Goal: Task Accomplishment & Management: Complete application form

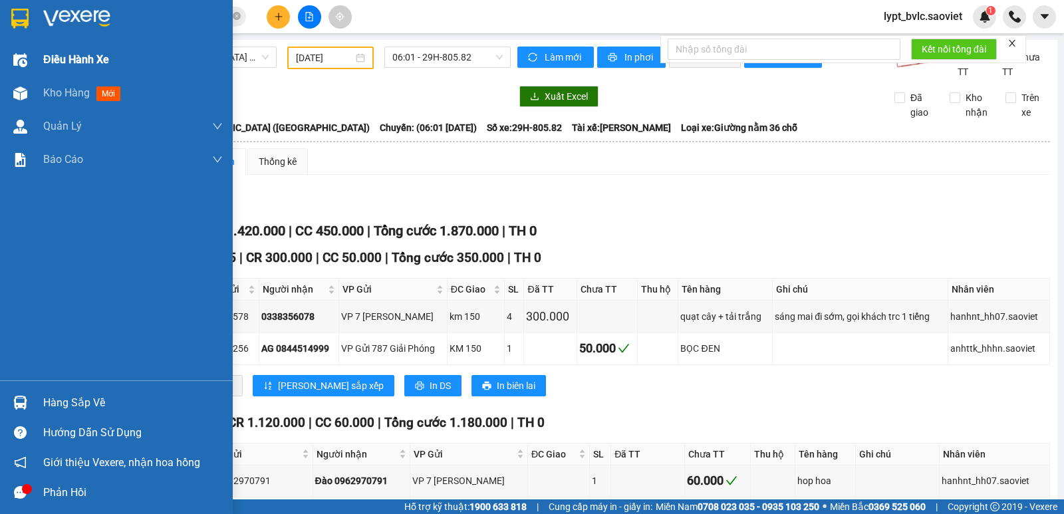
click at [77, 58] on span "Điều hành xe" at bounding box center [76, 59] width 66 height 17
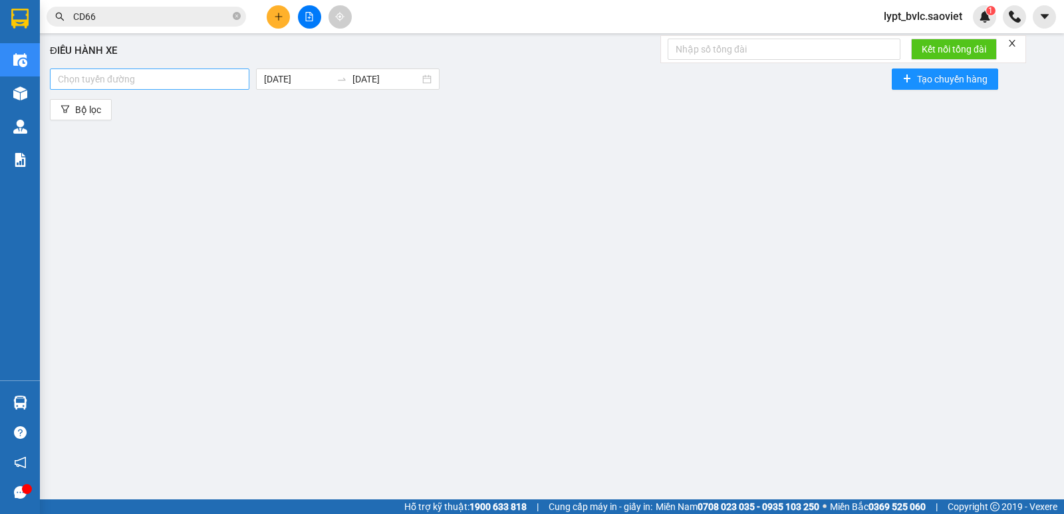
click at [111, 78] on div at bounding box center [149, 79] width 193 height 16
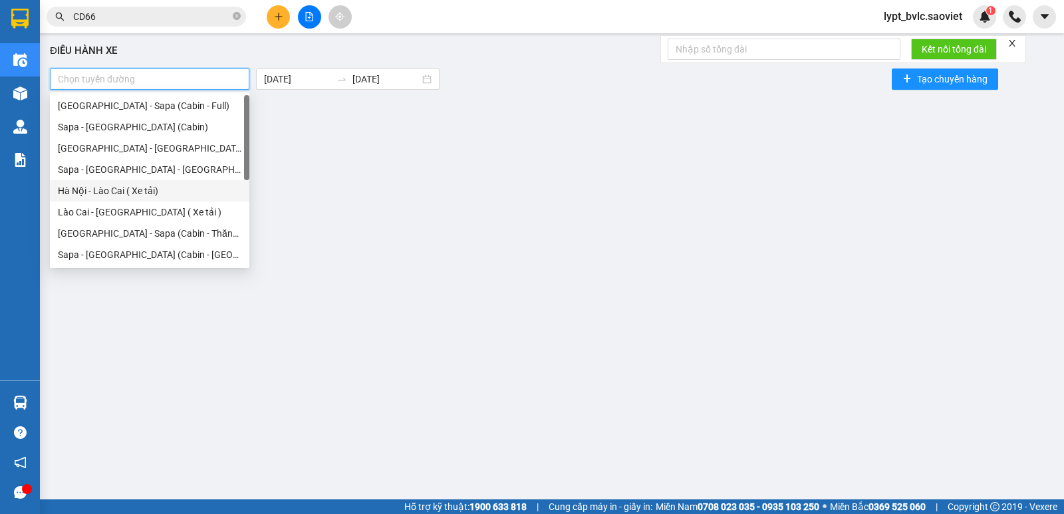
click at [118, 185] on div "Hà Nội - Lào Cai ( Xe tải)" at bounding box center [149, 190] width 183 height 15
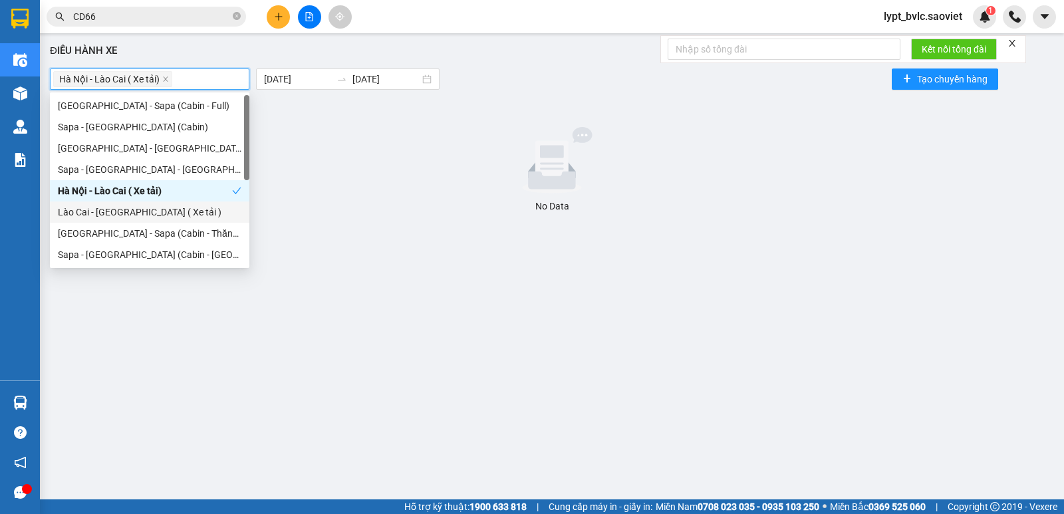
drag, startPoint x: 104, startPoint y: 213, endPoint x: 168, endPoint y: 183, distance: 70.2
click at [104, 213] on div "Lào Cai - [GEOGRAPHIC_DATA] ( Xe tải )" at bounding box center [149, 212] width 183 height 15
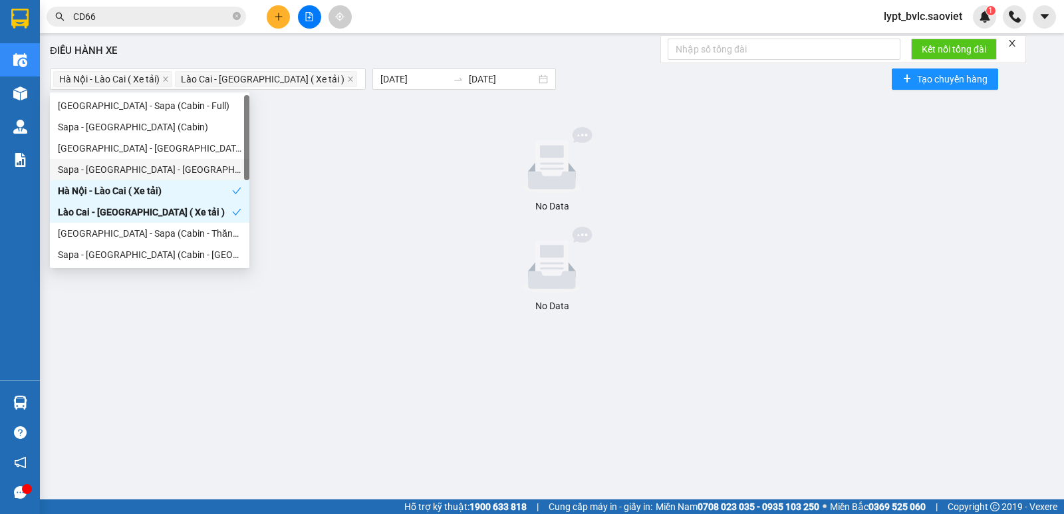
drag, startPoint x: 289, startPoint y: 171, endPoint x: 374, endPoint y: 108, distance: 106.1
click at [296, 164] on div at bounding box center [551, 160] width 993 height 66
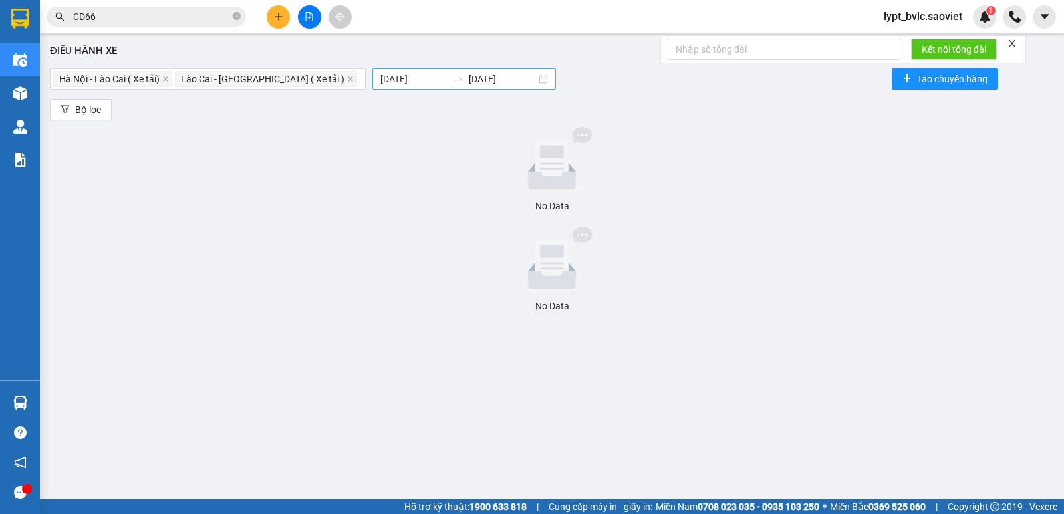
click at [453, 77] on icon "swap-right" at bounding box center [458, 79] width 11 height 11
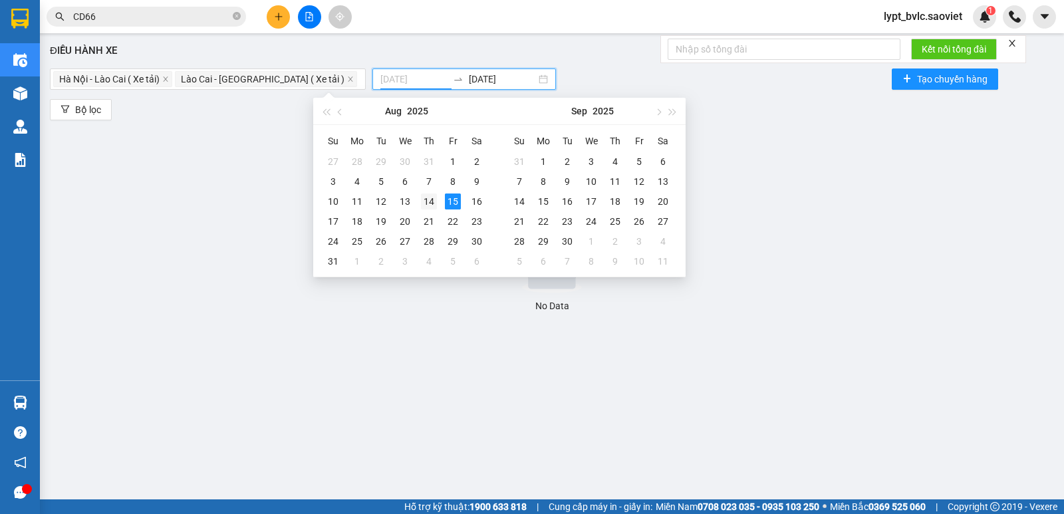
type input "[DATE]"
click at [430, 203] on div "14" at bounding box center [429, 201] width 16 height 16
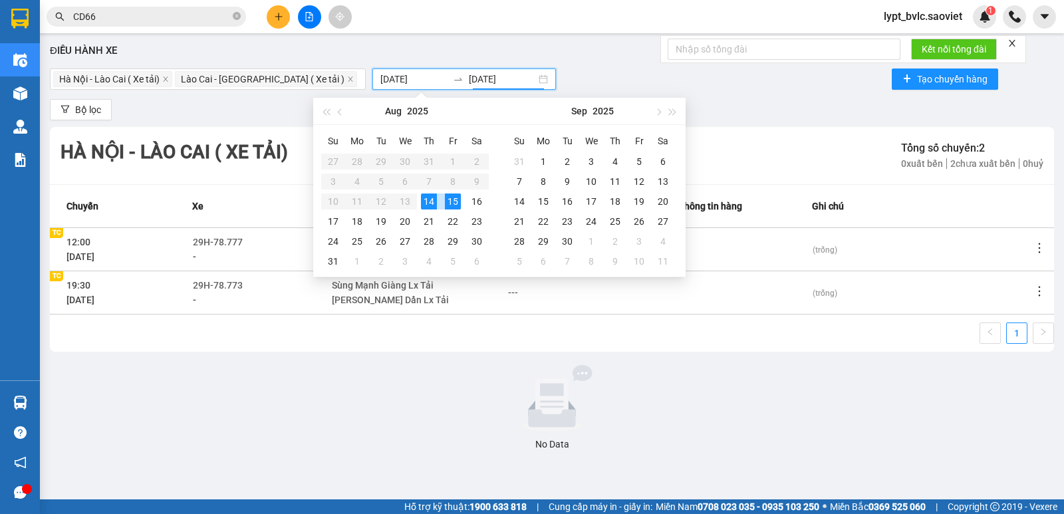
click at [430, 203] on div "14" at bounding box center [429, 201] width 16 height 16
type input "[DATE]"
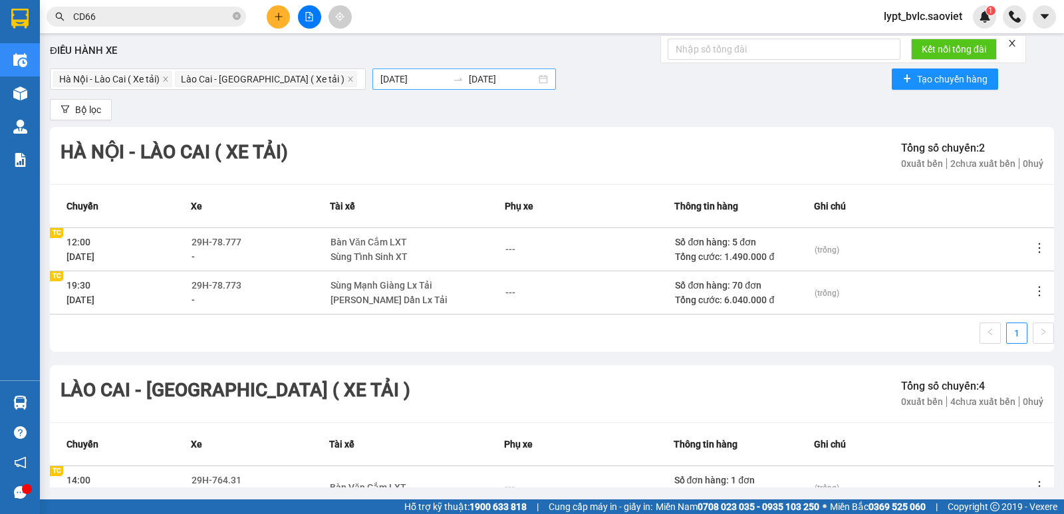
click at [447, 80] on div at bounding box center [457, 79] width 21 height 11
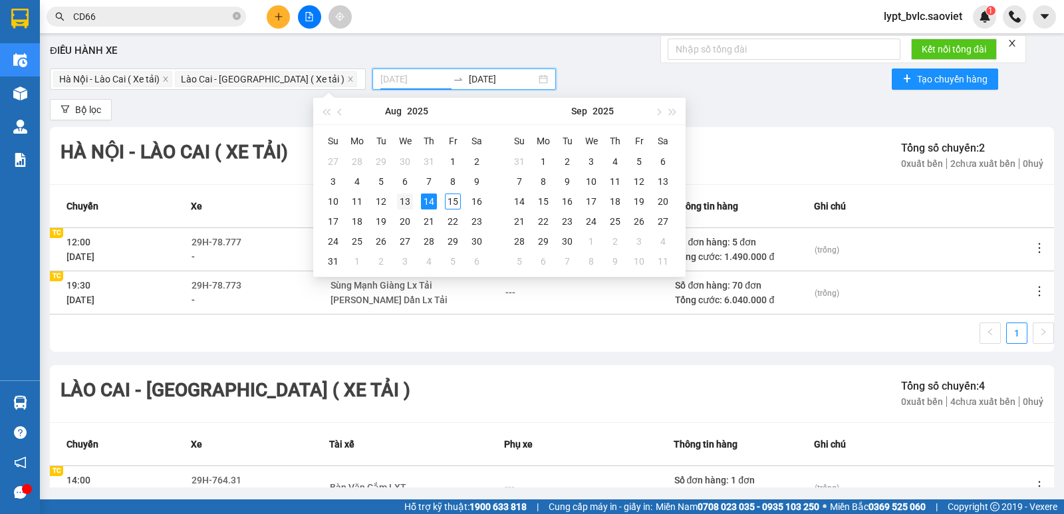
type input "[DATE]"
click at [407, 202] on div "13" at bounding box center [405, 201] width 16 height 16
type input "[DATE]"
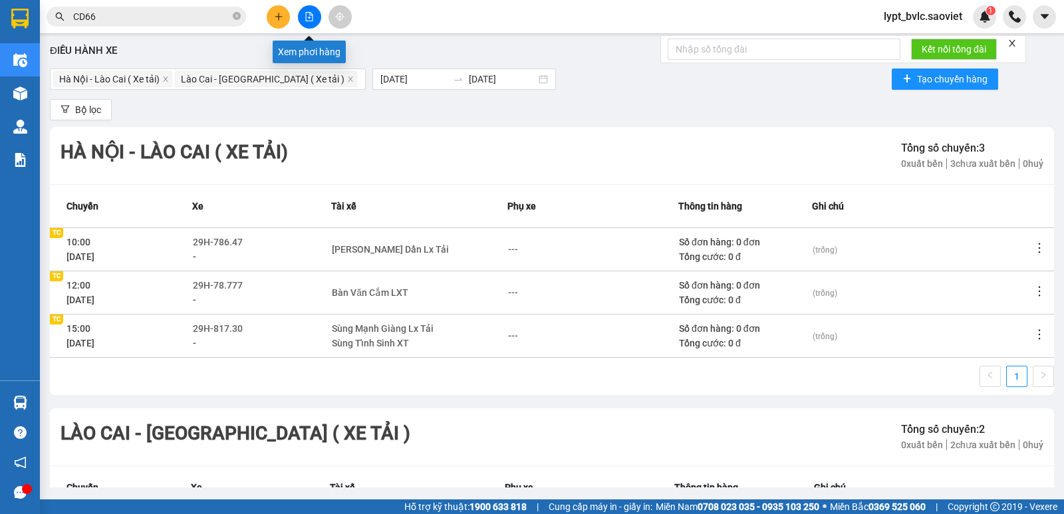
click at [305, 21] on button at bounding box center [309, 16] width 23 height 23
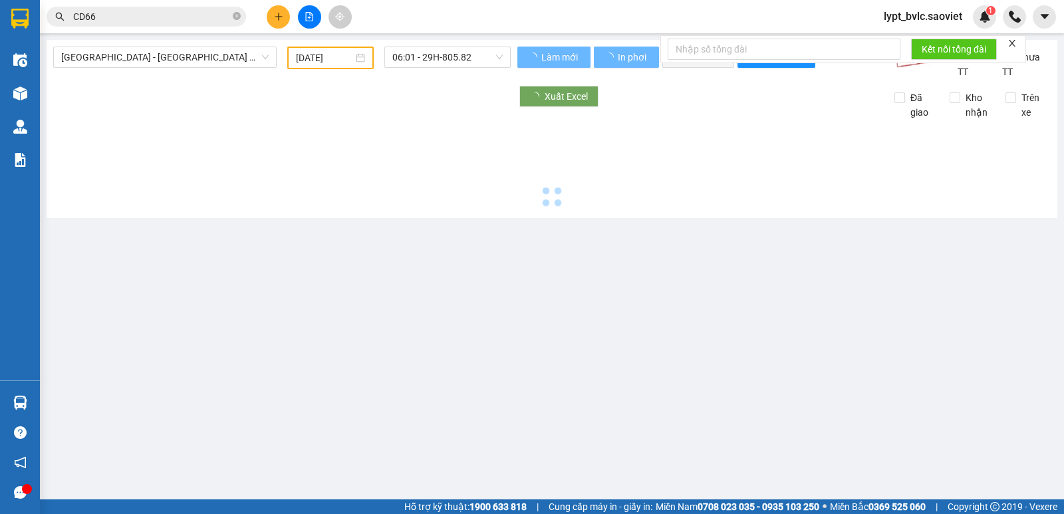
type input "[DATE]"
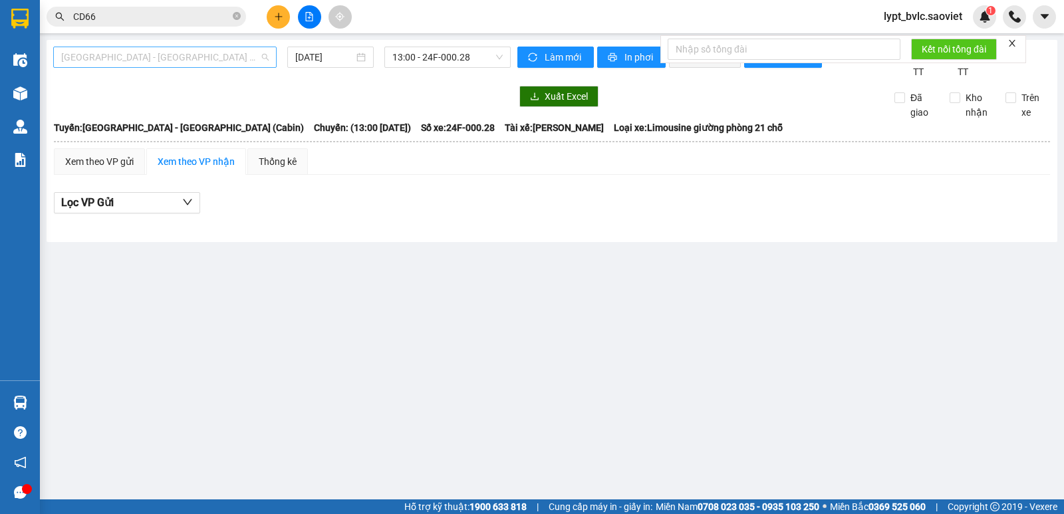
click at [165, 59] on span "[GEOGRAPHIC_DATA] - [GEOGRAPHIC_DATA] (Cabin)" at bounding box center [164, 57] width 207 height 20
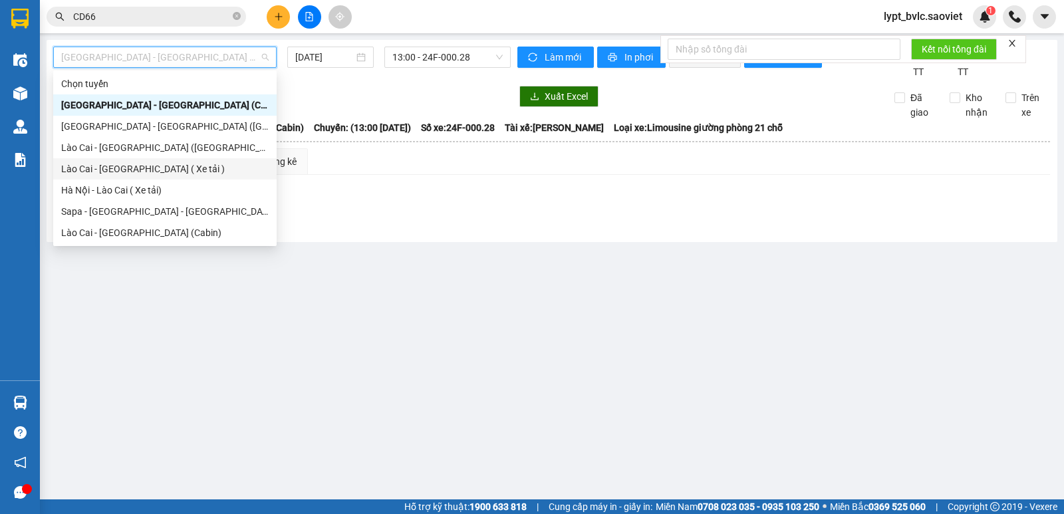
click at [161, 170] on div "Lào Cai - [GEOGRAPHIC_DATA] ( Xe tải )" at bounding box center [164, 169] width 207 height 15
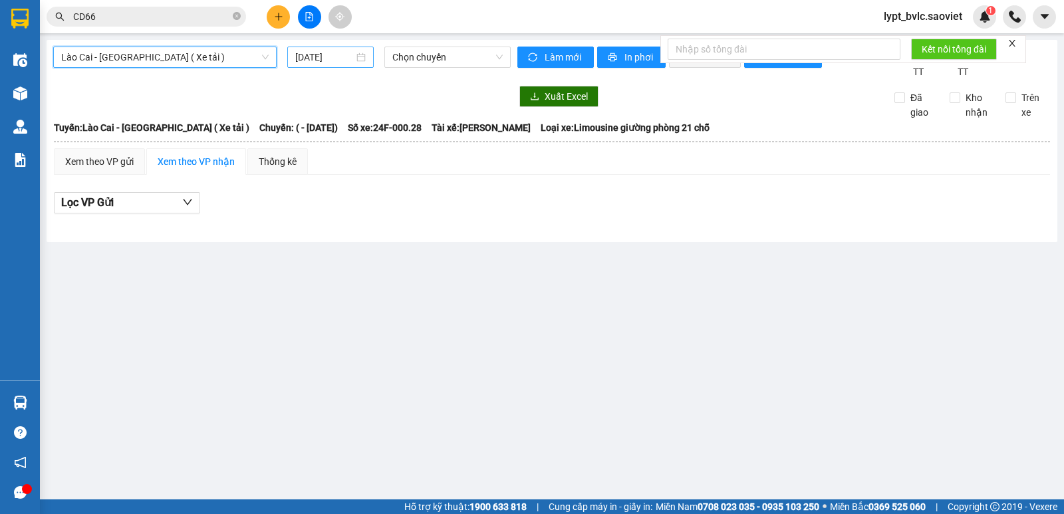
click at [314, 55] on input "[DATE]" at bounding box center [324, 57] width 59 height 15
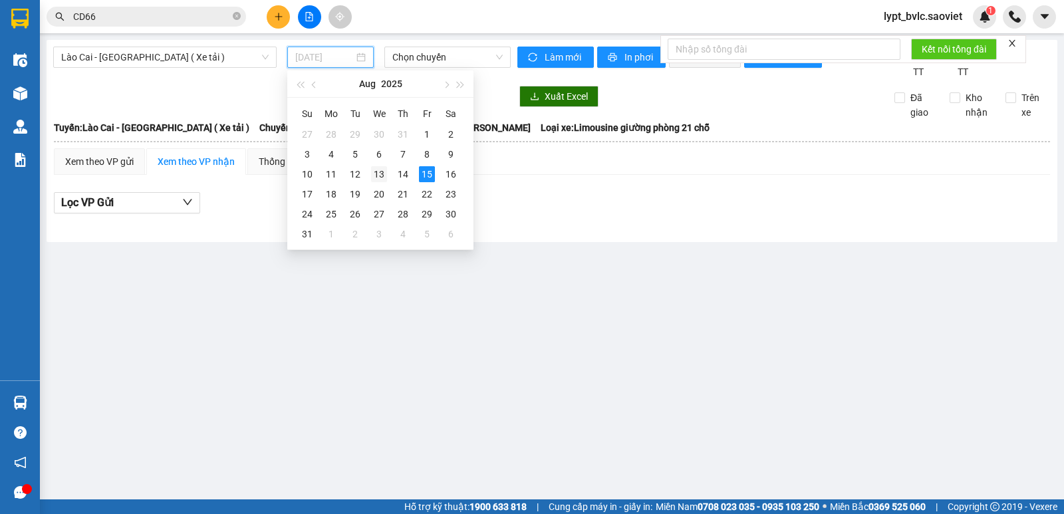
click at [374, 175] on div "13" at bounding box center [379, 174] width 16 height 16
type input "[DATE]"
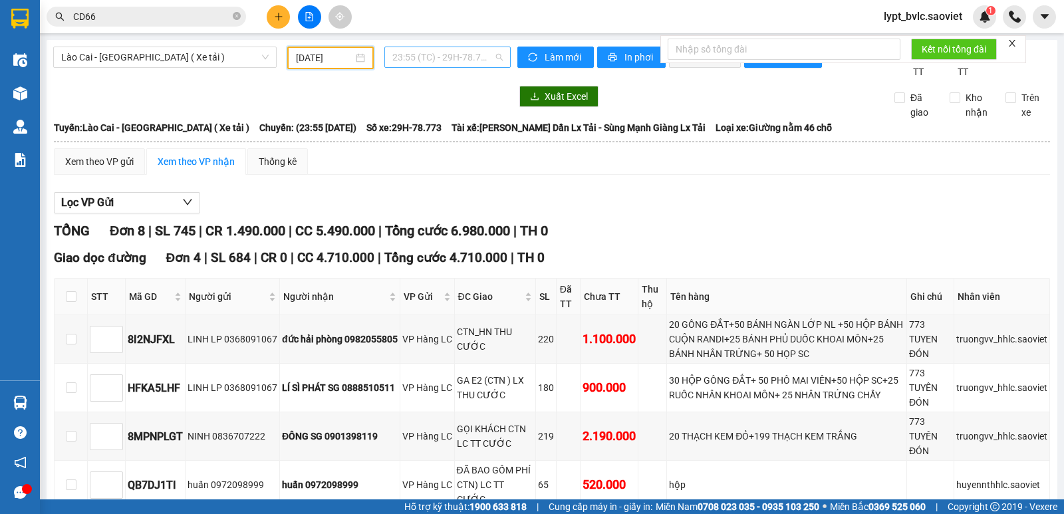
click at [425, 55] on span "23:55 (TC) - 29H-78.773" at bounding box center [447, 57] width 110 height 20
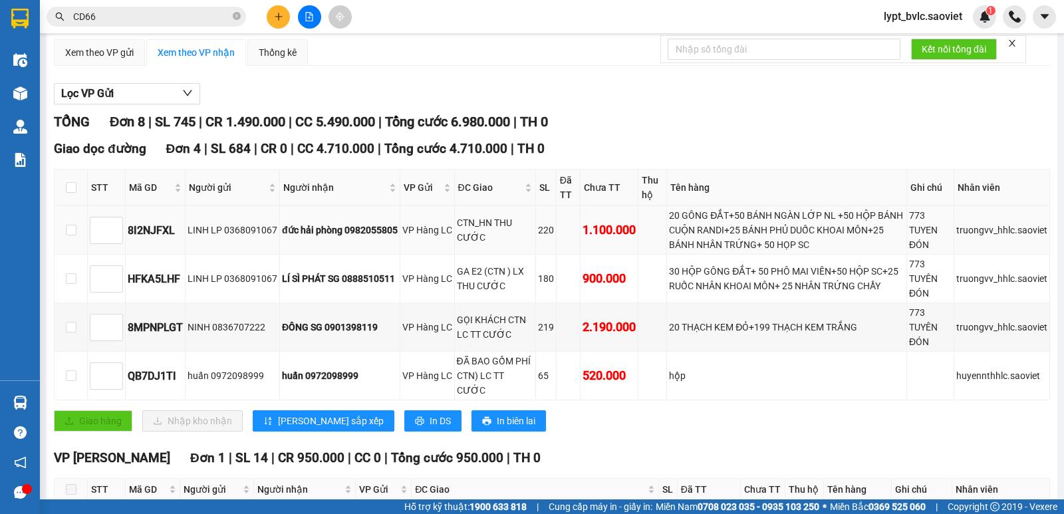
scroll to position [133, 0]
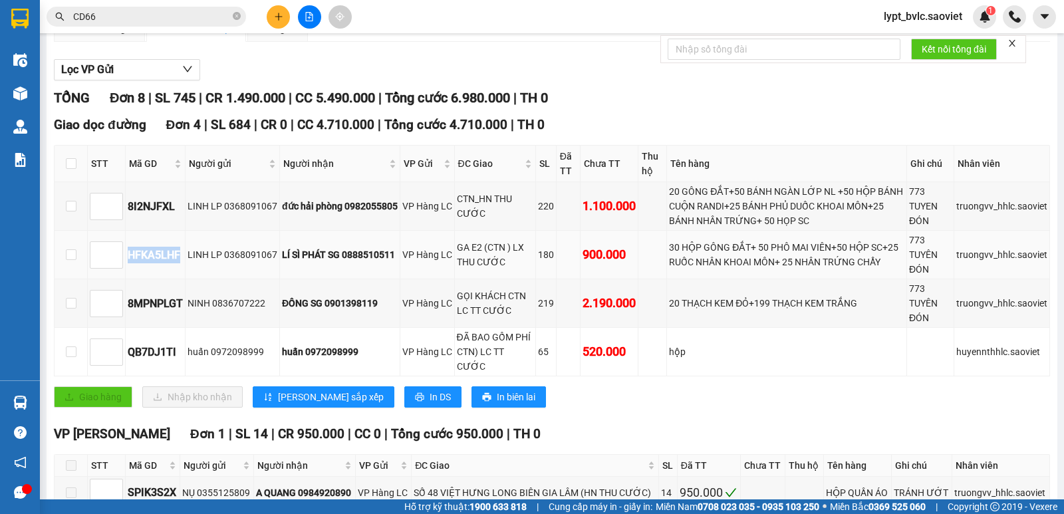
drag, startPoint x: 184, startPoint y: 255, endPoint x: 128, endPoint y: 263, distance: 57.1
click at [128, 263] on td "HFKA5LHF" at bounding box center [156, 255] width 60 height 49
copy div "HFKA5LHF"
click at [235, 19] on icon "close-circle" at bounding box center [237, 16] width 8 height 8
click at [218, 19] on input "text" at bounding box center [151, 16] width 157 height 15
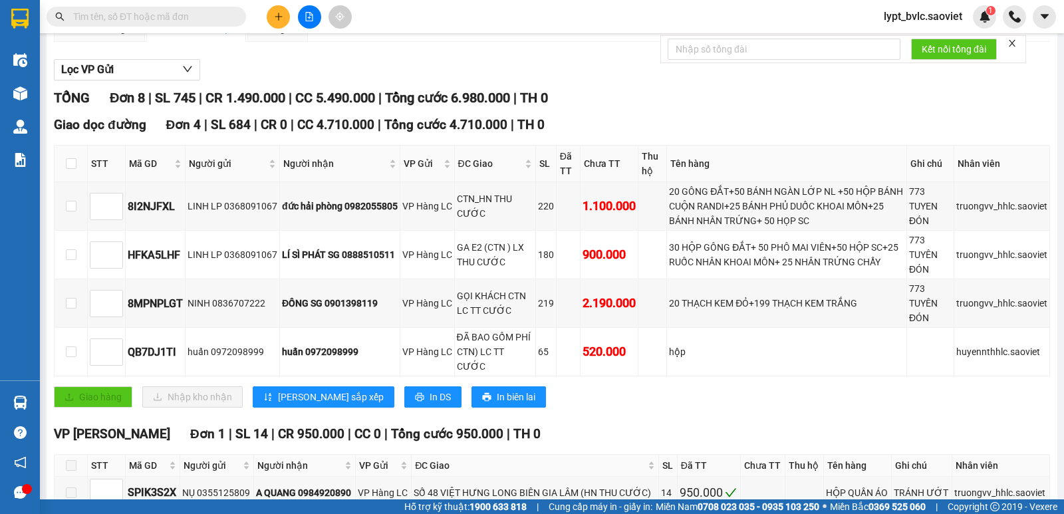
paste input "HFKA5LHF"
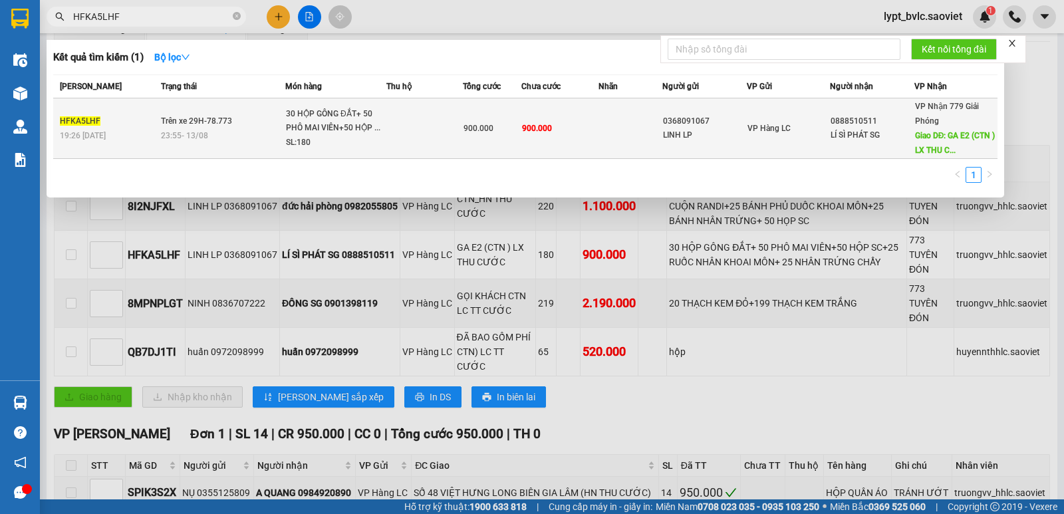
type input "HFKA5LHF"
click at [415, 137] on td at bounding box center [424, 128] width 76 height 60
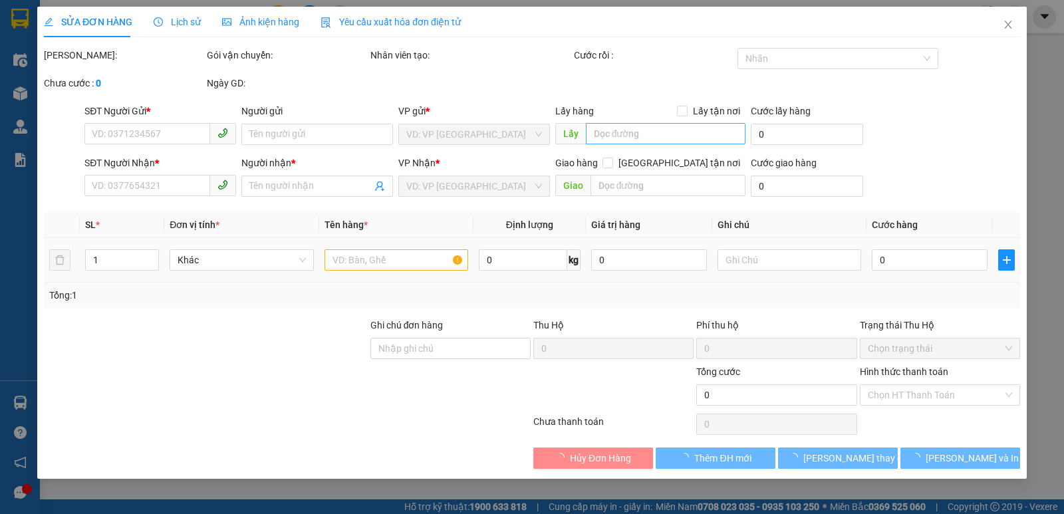
type input "0368091067"
type input "LINH LP"
type input "0888510511"
type input "LÍ SÌ PHÁT SG"
type input "GA E2 (CTN ) LX THU CƯỚC"
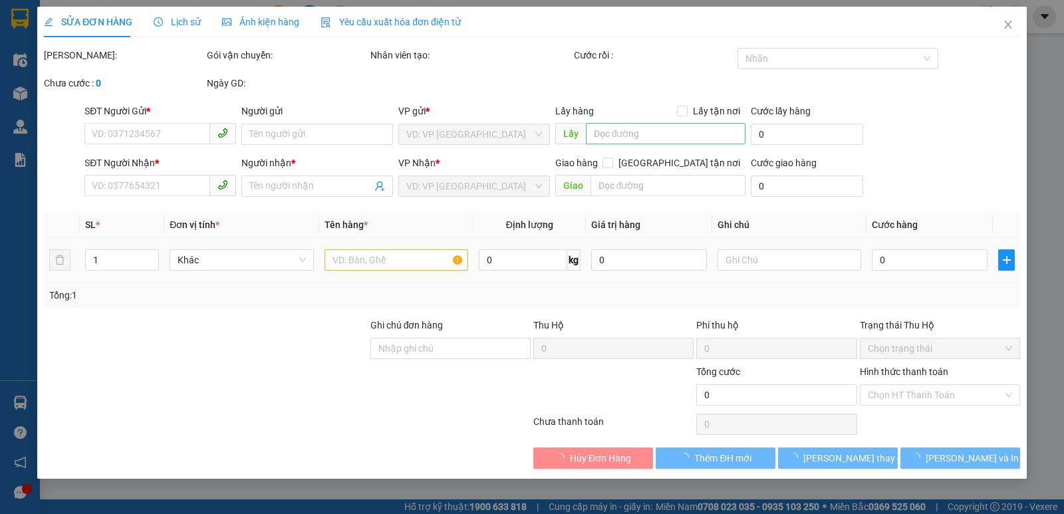
type input "200.000"
type input "900.000"
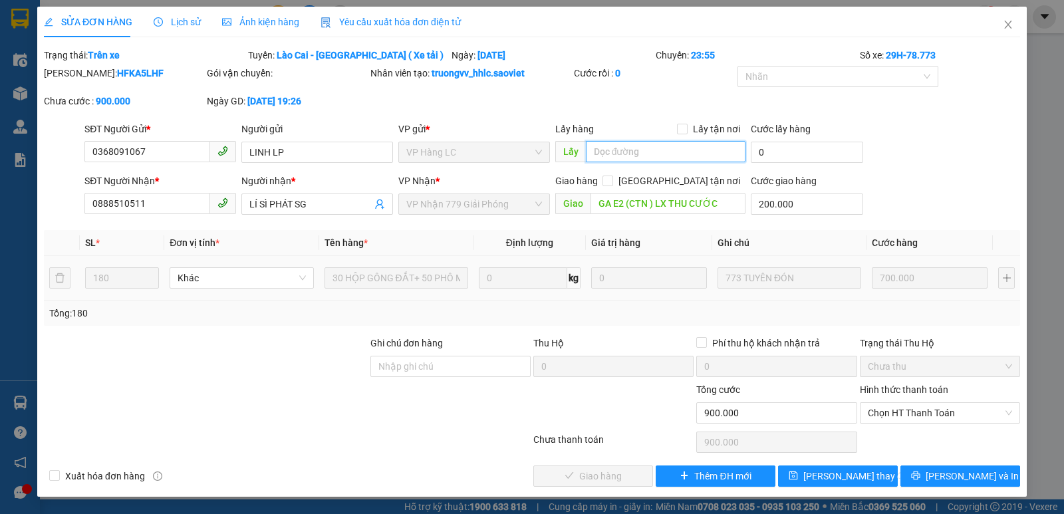
click at [604, 151] on input "text" at bounding box center [666, 151] width 160 height 21
type input "lx báo vp báo vp tt đầu lc"
drag, startPoint x: 159, startPoint y: 157, endPoint x: 92, endPoint y: 166, distance: 67.7
click at [92, 166] on div "SĐT Người Gửi * 0368091067 0368091067" at bounding box center [160, 145] width 152 height 47
click at [1007, 23] on icon "close" at bounding box center [1007, 24] width 11 height 11
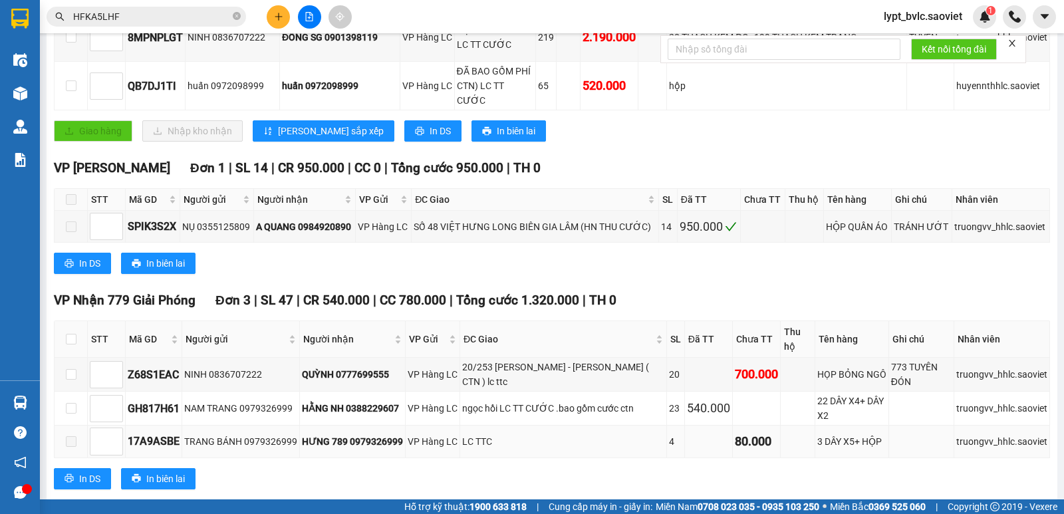
scroll to position [426, 0]
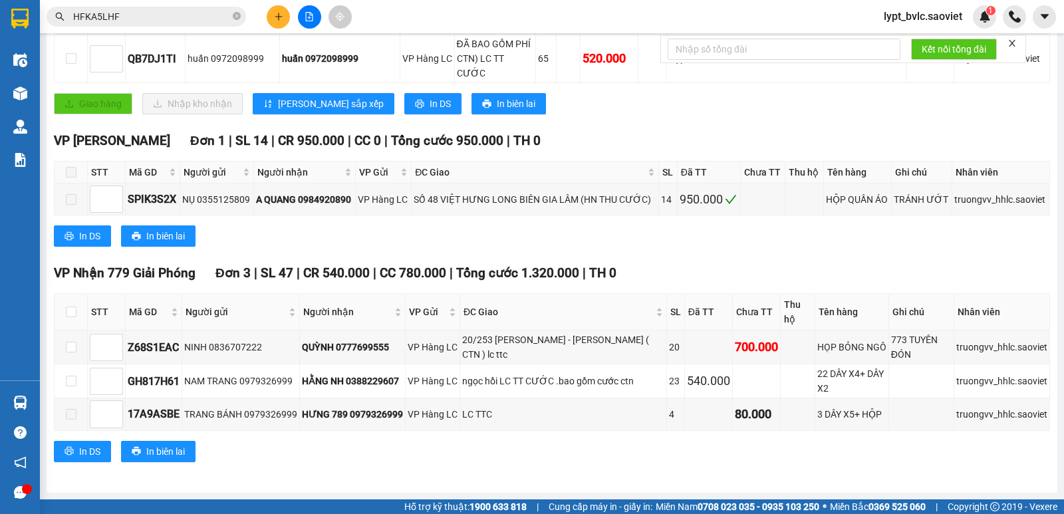
click at [161, 13] on input "HFKA5LHF" at bounding box center [151, 16] width 157 height 15
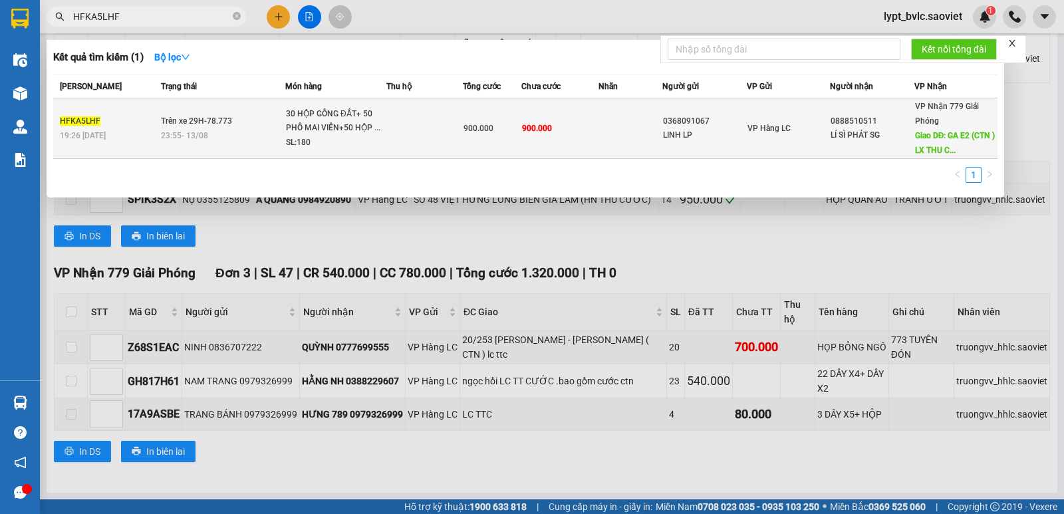
click at [332, 126] on div "30 HỘP GÔNG ĐẮT+ 50 PHÔ MAI VIÊN+50 HỘP ..." at bounding box center [336, 121] width 100 height 29
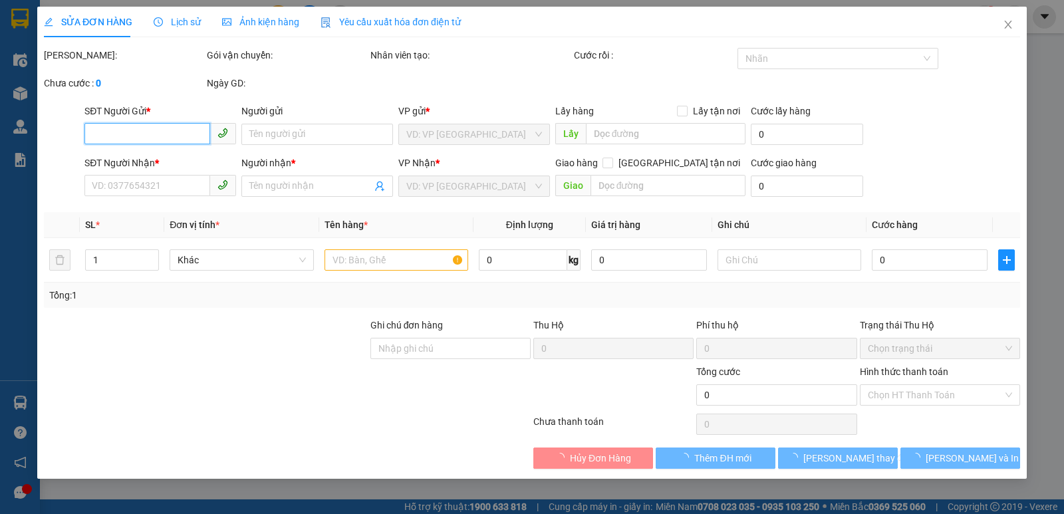
type input "0368091067"
type input "LINH LP"
type input "0888510511"
type input "LÍ SÌ PHÁT SG"
type input "GA E2 (CTN ) LX THU CƯỚC"
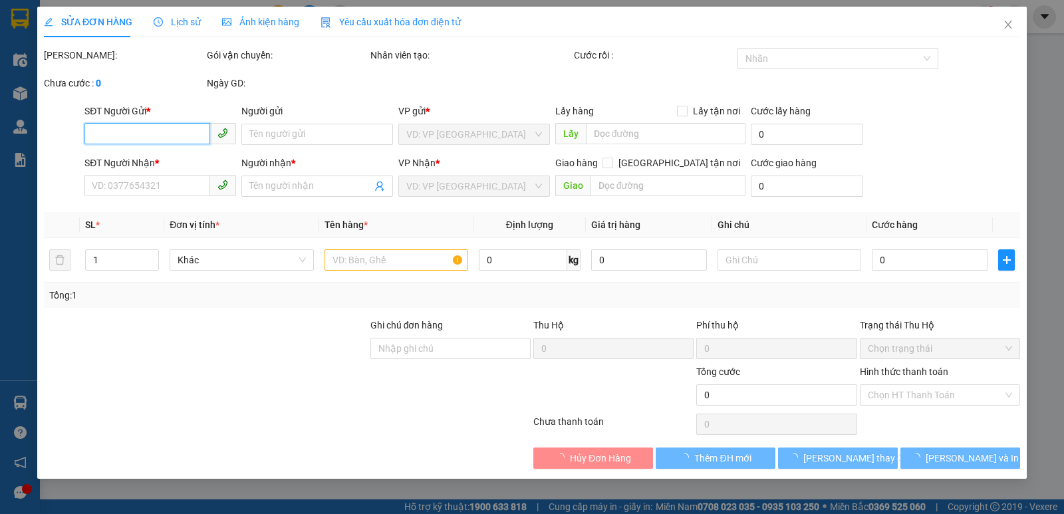
type input "200.000"
type input "900.000"
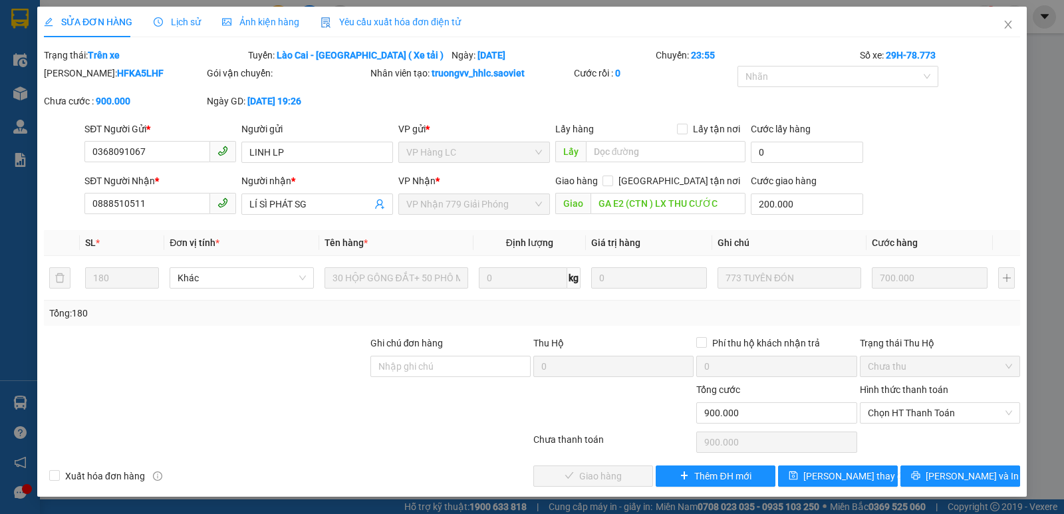
click at [620, 132] on div "Lấy hàng Lấy tận nơi" at bounding box center [650, 129] width 191 height 15
click at [609, 150] on input "text" at bounding box center [666, 151] width 160 height 21
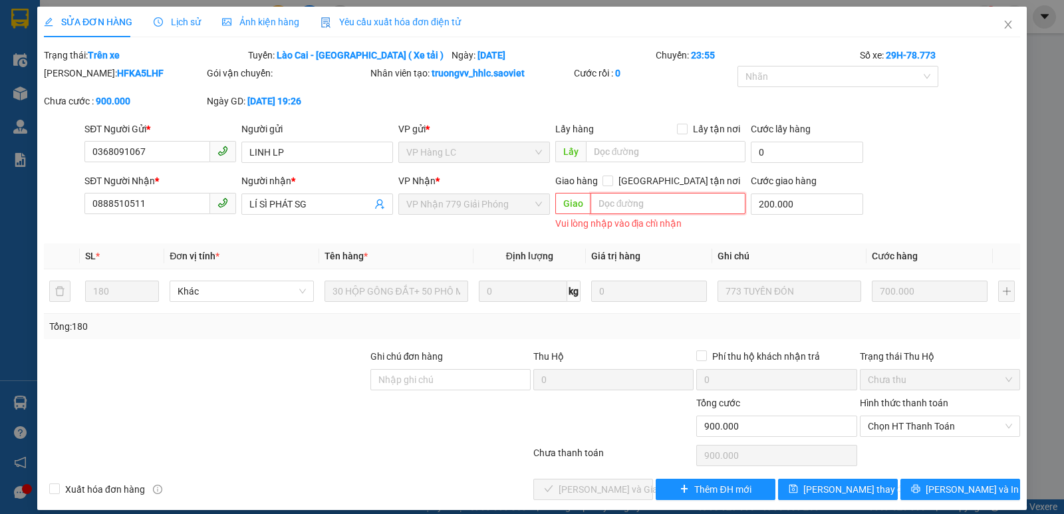
click at [639, 207] on input "text" at bounding box center [668, 203] width 156 height 21
click at [1004, 27] on span "Close" at bounding box center [1007, 25] width 37 height 37
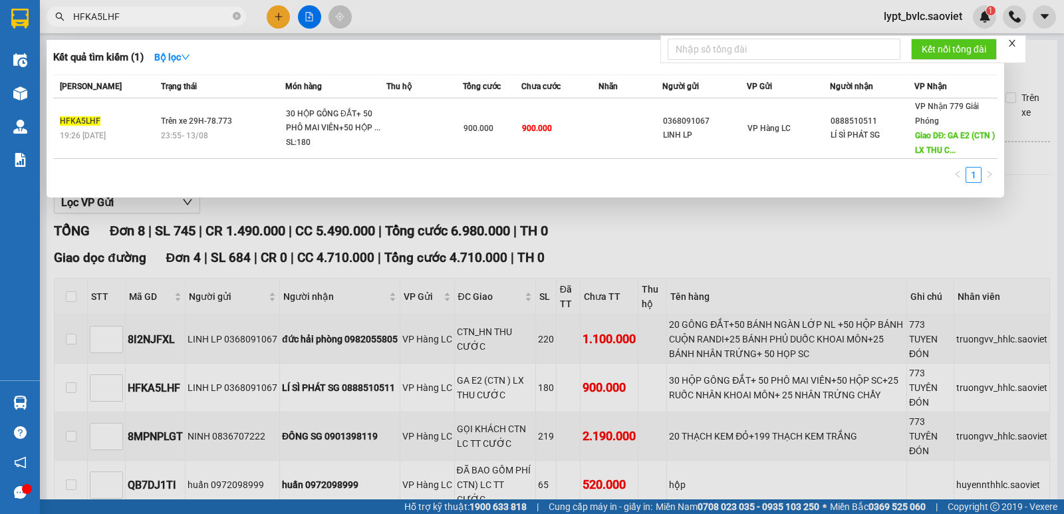
click at [160, 13] on input "HFKA5LHF" at bounding box center [151, 16] width 157 height 15
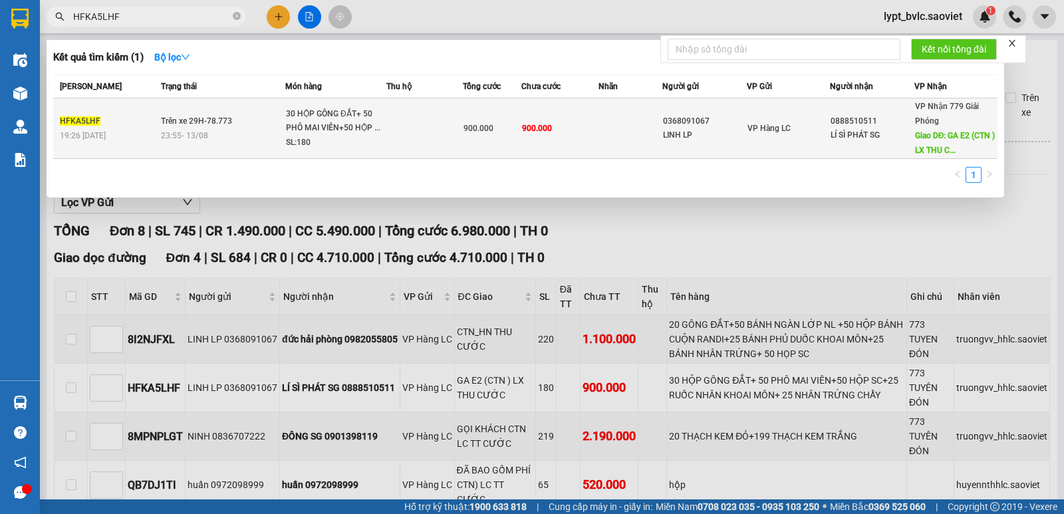
click at [612, 138] on td at bounding box center [630, 128] width 64 height 60
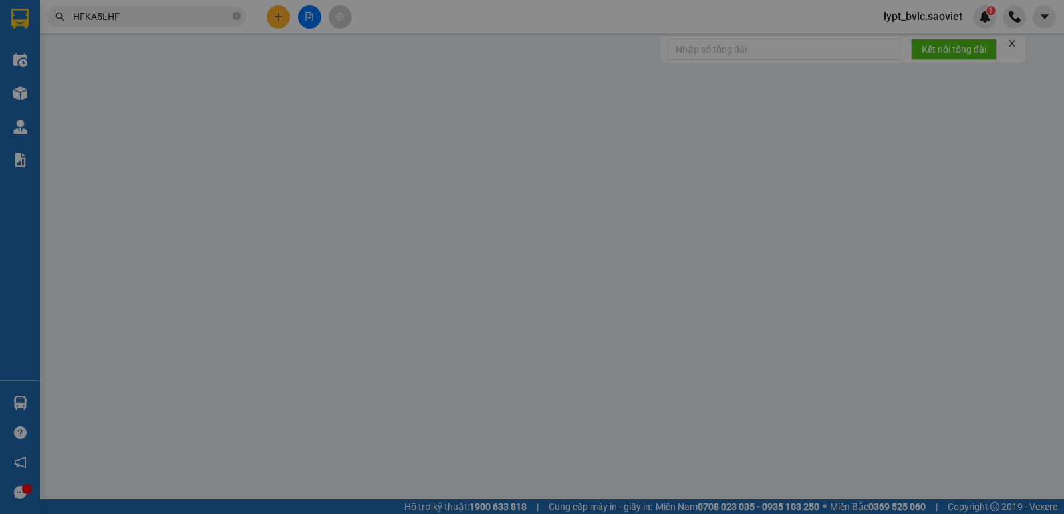
type input "0368091067"
type input "LINH LP"
type input "0888510511"
type input "LÍ SÌ PHÁT SG"
type input "GA E2 (CTN ) LX THU CƯỚC"
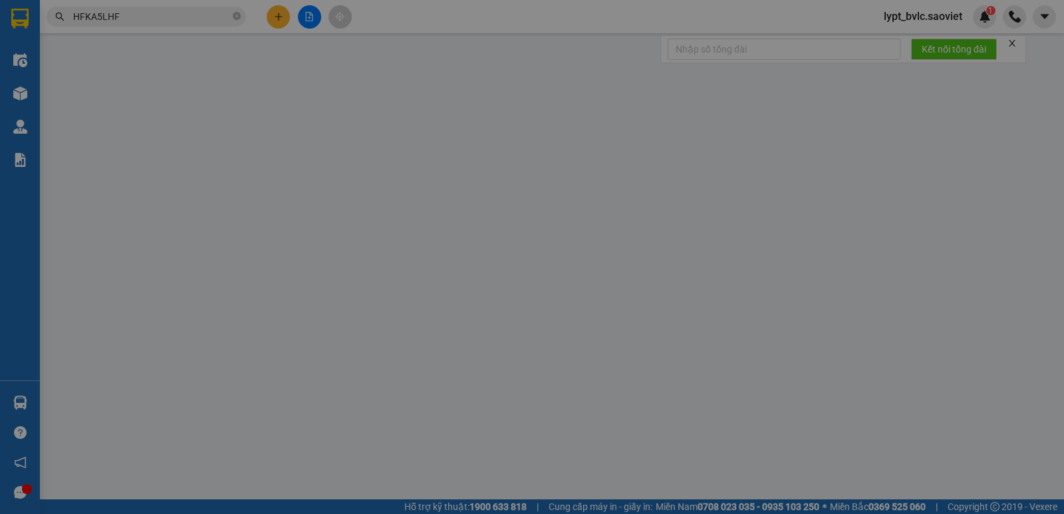
type input "200.000"
type input "900.000"
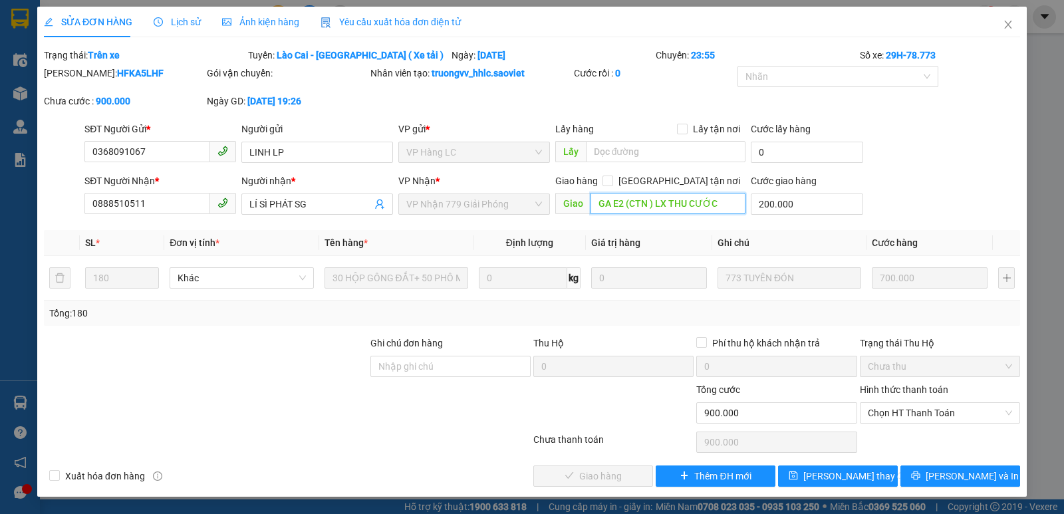
click at [723, 203] on input "GA E2 (CTN ) LX THU CƯỚC" at bounding box center [668, 203] width 156 height 21
click at [739, 201] on input "GA E2 (CTN ) LX THU CƯỚC" at bounding box center [668, 203] width 156 height 21
drag, startPoint x: 734, startPoint y: 201, endPoint x: 655, endPoint y: 205, distance: 78.5
click at [655, 205] on input "GA E2 (CTN ) LX THU CƯỚC" at bounding box center [668, 203] width 156 height 21
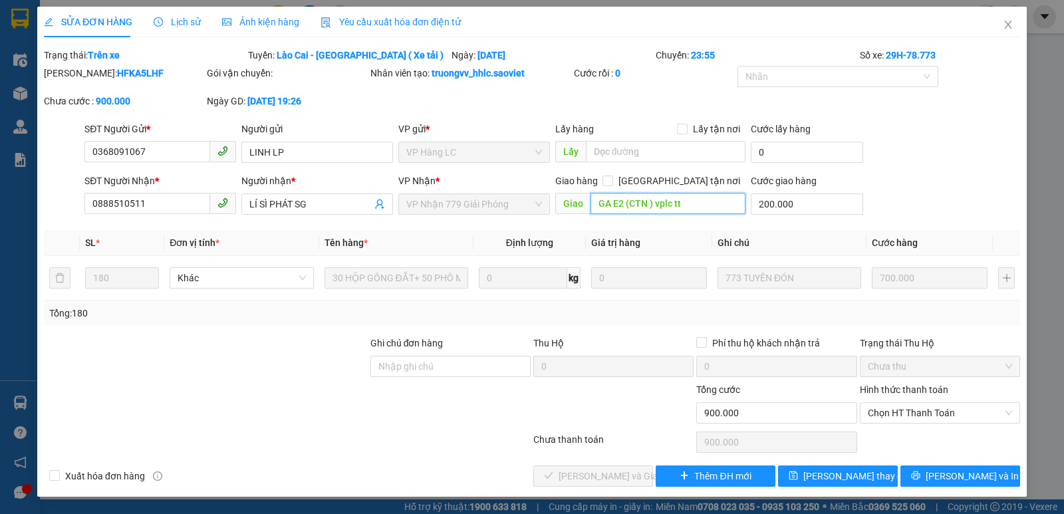
type input "GA E2 (CTN ) vplc tt"
click at [710, 203] on input "GA E2 (CTN ) vplc tt" at bounding box center [668, 203] width 156 height 21
click at [651, 206] on input "GA E2 (CTN ) vplc tt" at bounding box center [668, 203] width 156 height 21
drag, startPoint x: 690, startPoint y: 203, endPoint x: 657, endPoint y: 206, distance: 33.3
click at [657, 206] on input "GA E2 (CTN ) vplc tt" at bounding box center [668, 203] width 156 height 21
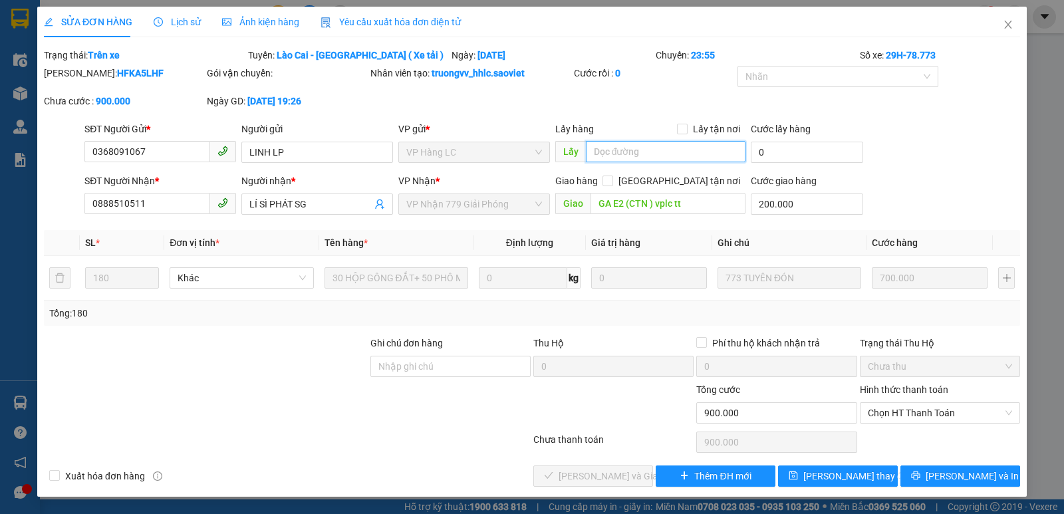
click at [634, 150] on input "text" at bounding box center [666, 151] width 160 height 21
paste input "vplc tt"
type input "lx báo vplc tt"
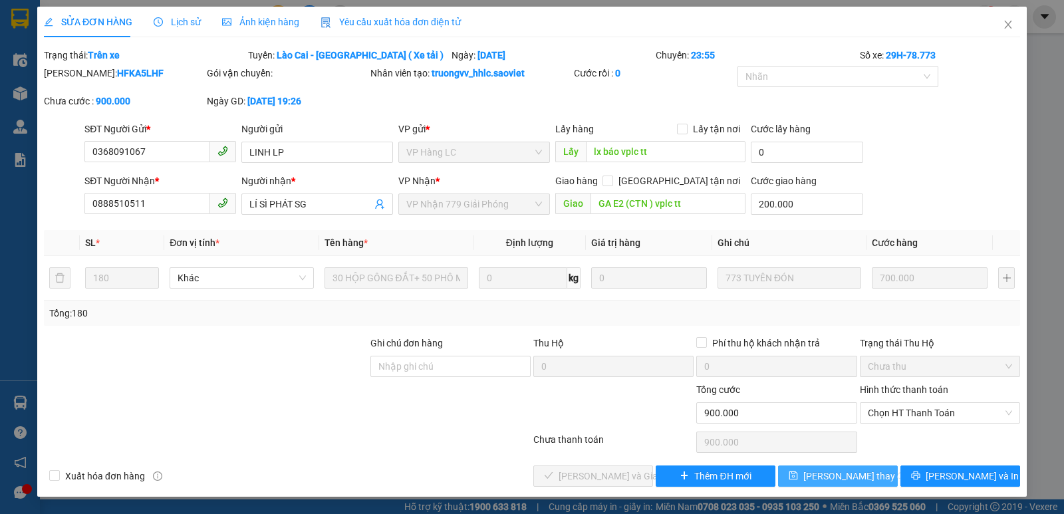
click at [794, 476] on button "[PERSON_NAME] thay đổi" at bounding box center [838, 475] width 120 height 21
